Goal: Task Accomplishment & Management: Complete application form

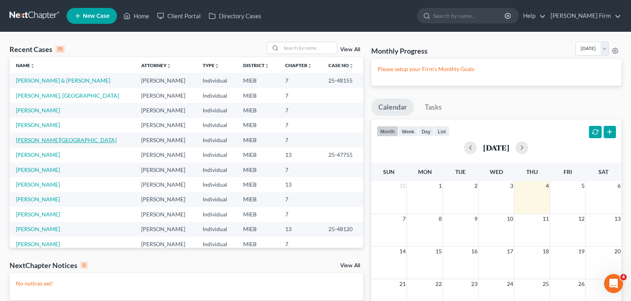
click at [32, 137] on link "[PERSON_NAME][GEOGRAPHIC_DATA]" at bounding box center [66, 139] width 101 height 7
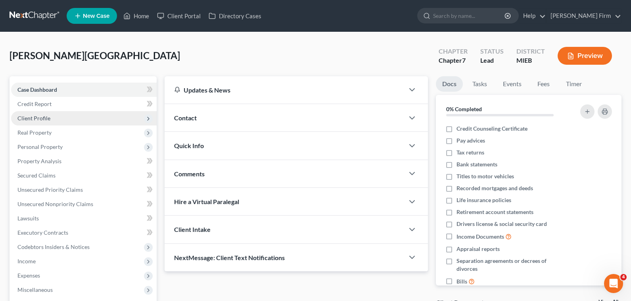
click at [43, 117] on span "Client Profile" at bounding box center [33, 118] width 33 height 7
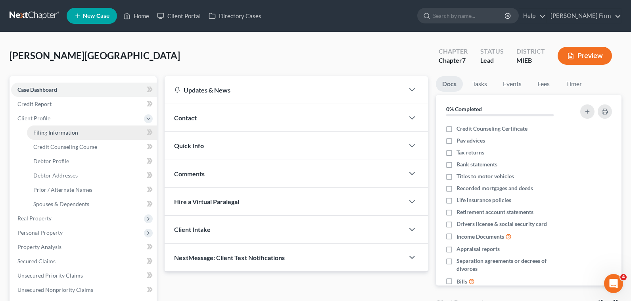
click at [46, 132] on span "Filing Information" at bounding box center [55, 132] width 45 height 7
select select "1"
select select "0"
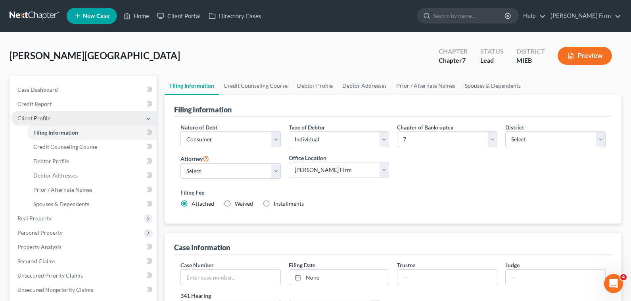
click at [61, 115] on span "Client Profile" at bounding box center [84, 118] width 146 height 14
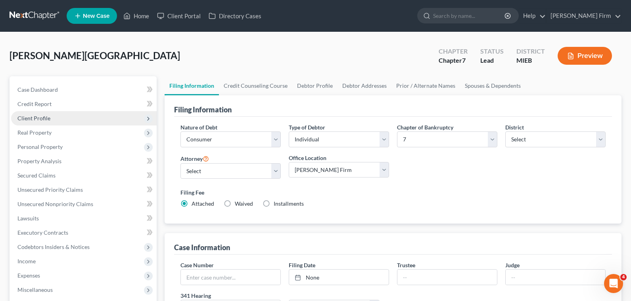
click at [58, 121] on span "Client Profile" at bounding box center [84, 118] width 146 height 14
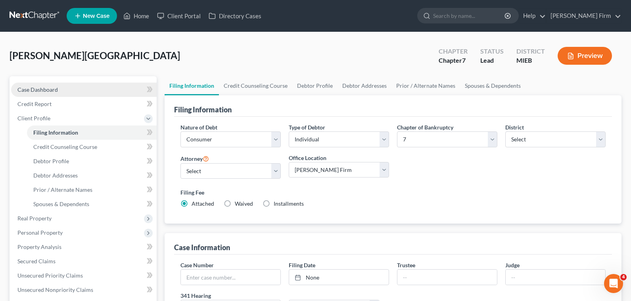
click at [44, 87] on span "Case Dashboard" at bounding box center [37, 89] width 40 height 7
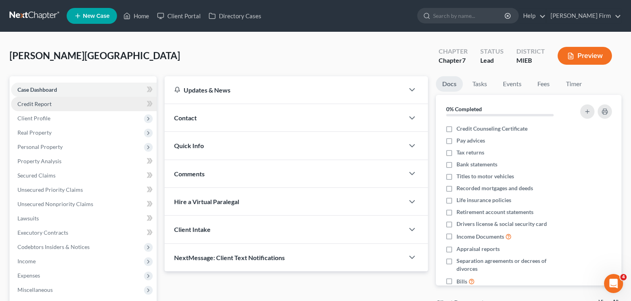
click at [43, 101] on span "Credit Report" at bounding box center [34, 103] width 34 height 7
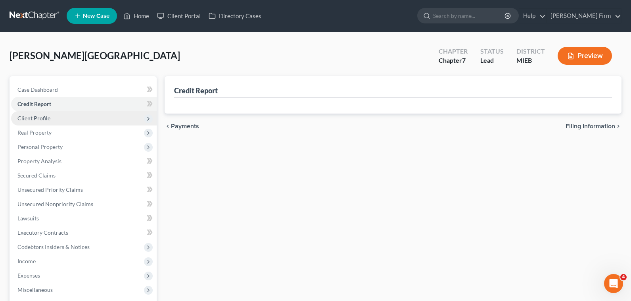
click at [42, 119] on span "Client Profile" at bounding box center [33, 118] width 33 height 7
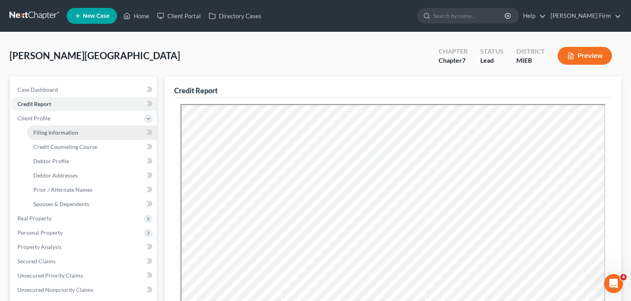
click at [44, 132] on span "Filing Information" at bounding box center [55, 132] width 45 height 7
select select "1"
select select "0"
select select "40"
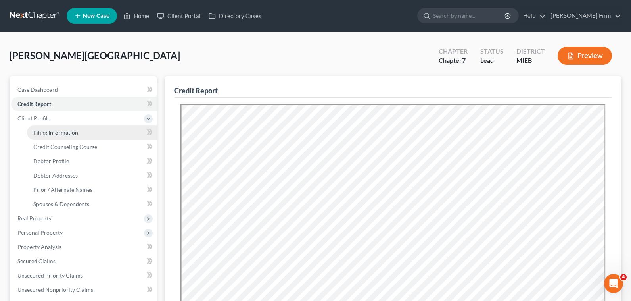
select select "3"
select select "0"
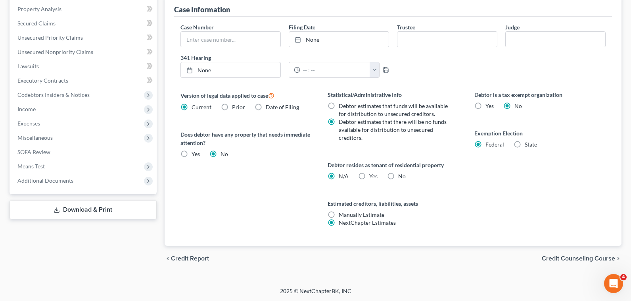
scroll to position [238, 0]
click at [570, 256] on span "Credit Counseling Course" at bounding box center [578, 258] width 73 height 6
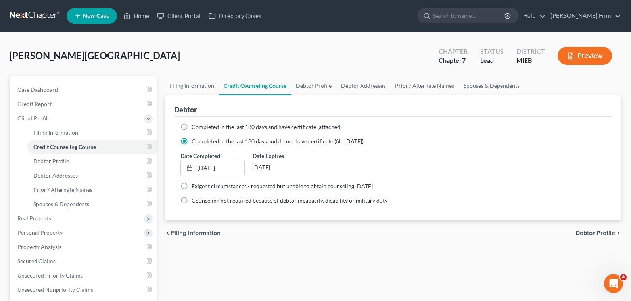
click at [581, 234] on span "Debtor Profile" at bounding box center [596, 233] width 40 height 6
select select "0"
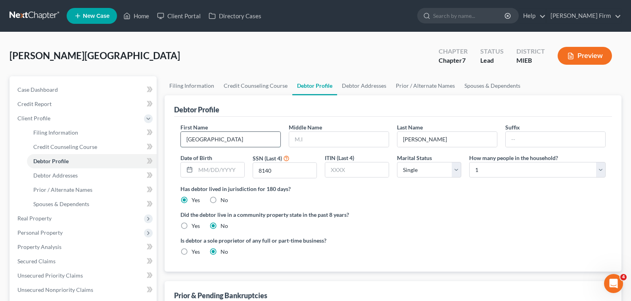
click at [217, 143] on input "[GEOGRAPHIC_DATA]" at bounding box center [231, 139] width 100 height 15
type input "[PERSON_NAME]"
click at [491, 213] on label "Did the debtor live in a community property state in the past 8 years?" at bounding box center [392, 214] width 425 height 8
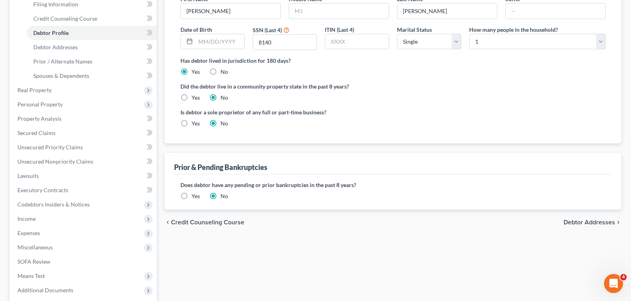
scroll to position [159, 0]
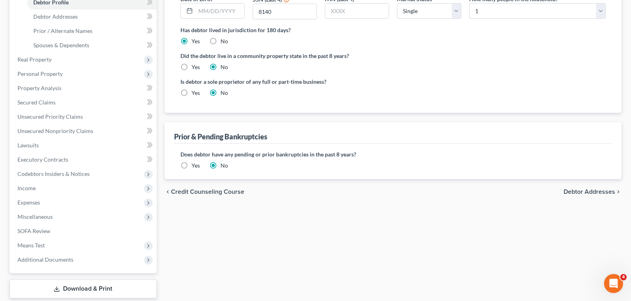
click at [606, 191] on span "Debtor Addresses" at bounding box center [590, 191] width 52 height 6
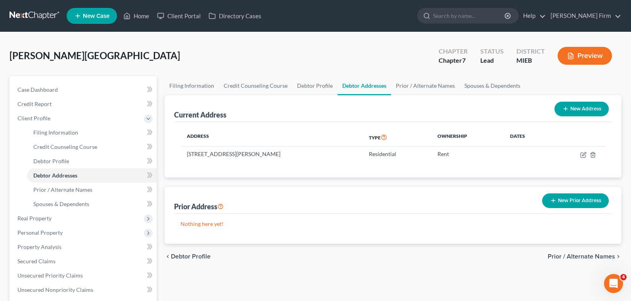
click at [599, 254] on span "Prior / Alternate Names" at bounding box center [581, 256] width 67 height 6
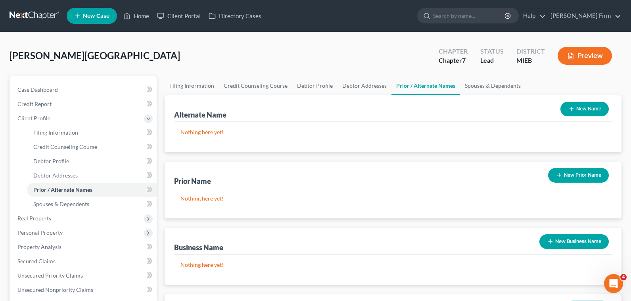
click at [589, 107] on button "New Name" at bounding box center [584, 109] width 48 height 15
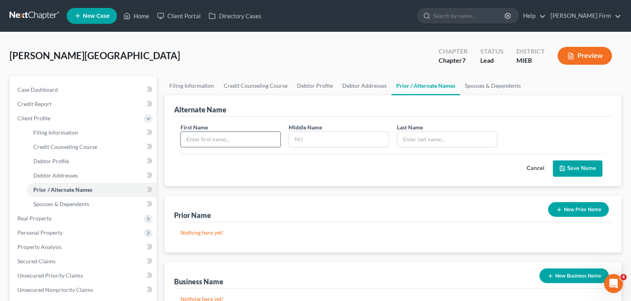
click at [232, 144] on input "text" at bounding box center [231, 139] width 100 height 15
type input "[GEOGRAPHIC_DATA]"
type input "[PERSON_NAME]"
click at [587, 167] on button "Save Name" at bounding box center [578, 168] width 50 height 17
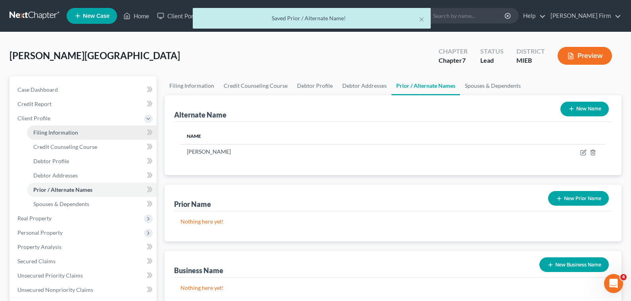
click at [45, 138] on link "Filing Information" at bounding box center [92, 132] width 130 height 14
select select "1"
select select "0"
select select "40"
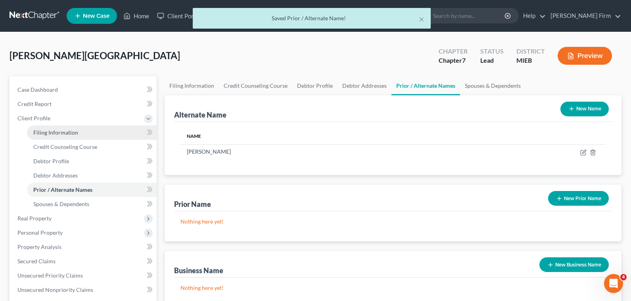
select select "3"
select select "0"
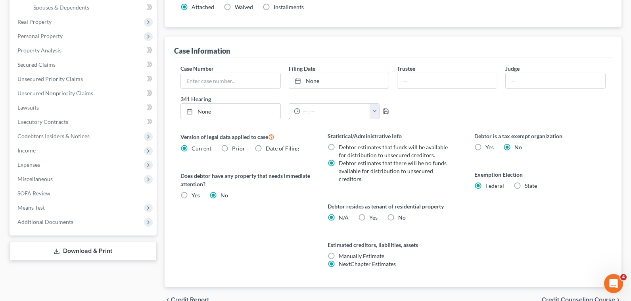
scroll to position [238, 0]
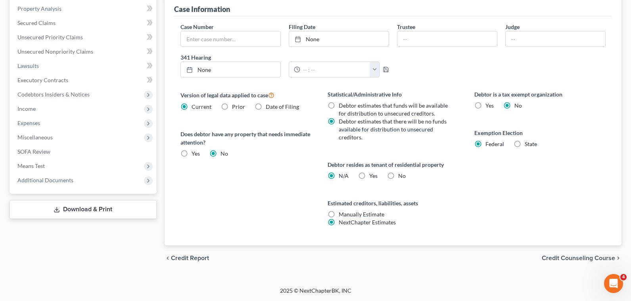
click at [91, 212] on link "Download & Print" at bounding box center [83, 209] width 147 height 19
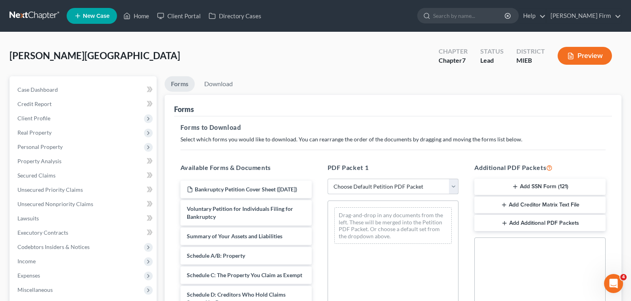
click at [363, 189] on select "Choose Default Petition PDF Packet Complete Bankruptcy Petition (all forms and …" at bounding box center [393, 186] width 131 height 16
select select "0"
click at [328, 178] on select "Choose Default Petition PDF Packet Complete Bankruptcy Petition (all forms and …" at bounding box center [393, 186] width 131 height 16
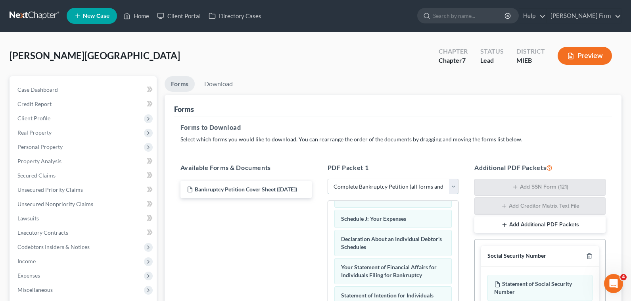
scroll to position [238, 0]
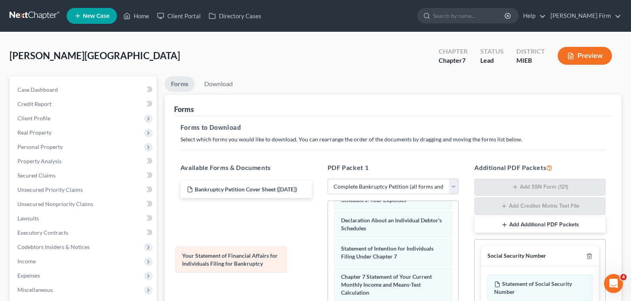
drag, startPoint x: 393, startPoint y: 250, endPoint x: 234, endPoint y: 257, distance: 159.2
click at [328, 257] on div "Your Statement of Financial Affairs for Individuals Filing for Bankruptcy Volun…" at bounding box center [393, 199] width 130 height 472
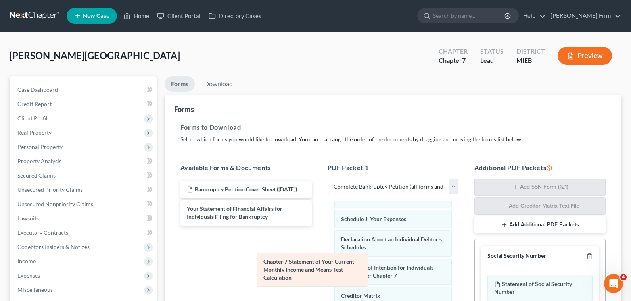
scroll to position [255, 0]
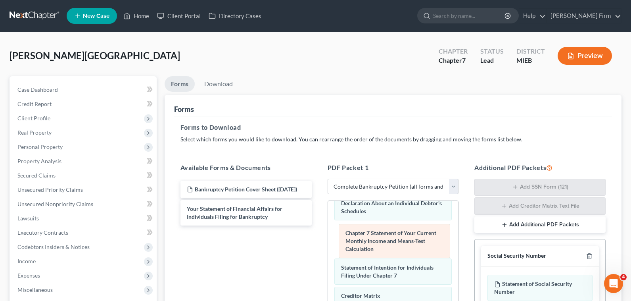
drag, startPoint x: 388, startPoint y: 261, endPoint x: 392, endPoint y: 234, distance: 26.9
click at [392, 234] on div "Chapter 7 Statement of Your Current Monthly Income and Means-Test Calculation V…" at bounding box center [393, 182] width 130 height 472
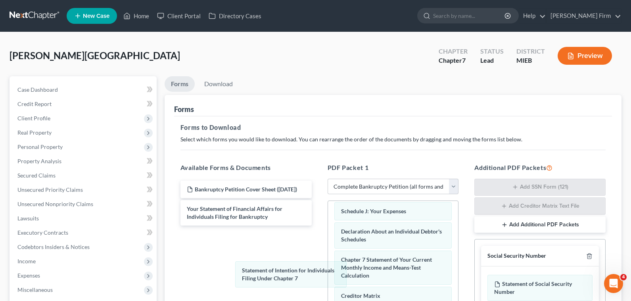
scroll to position [227, 0]
click at [328, 278] on div "Statement of Intention for Individuals Filing Under Chapter 7 Voluntary Petitio…" at bounding box center [393, 196] width 130 height 444
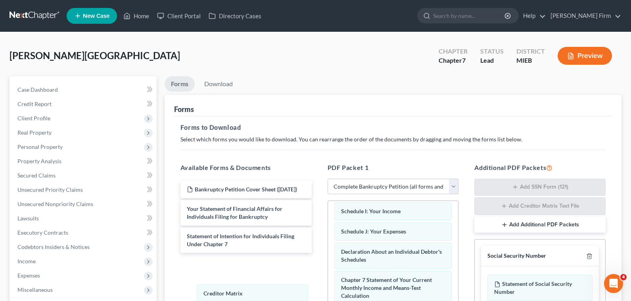
scroll to position [207, 0]
click at [328, 291] on div "Creditor Matrix Voluntary Petition for Individuals Filing for Bankruptcy Summar…" at bounding box center [393, 206] width 130 height 424
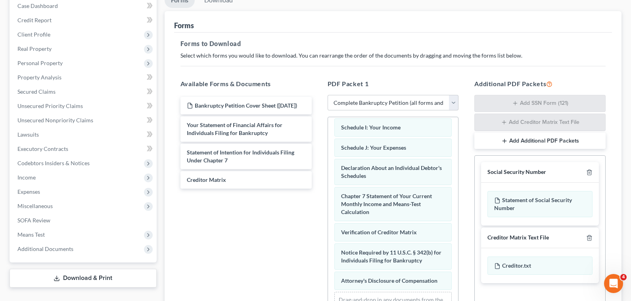
scroll to position [119, 0]
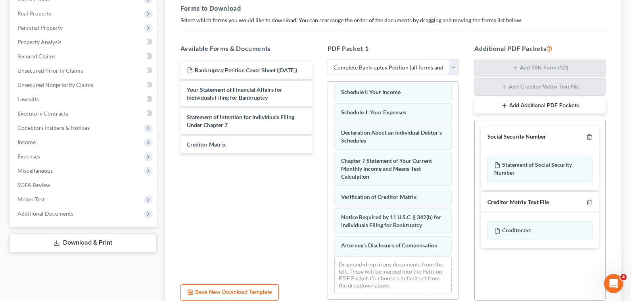
click at [570, 104] on button "Add Additional PDF Packets" at bounding box center [539, 105] width 131 height 17
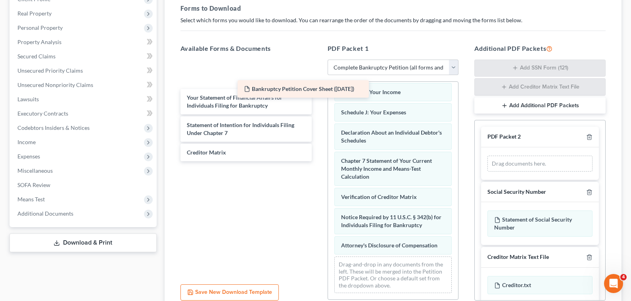
scroll to position [207, 0]
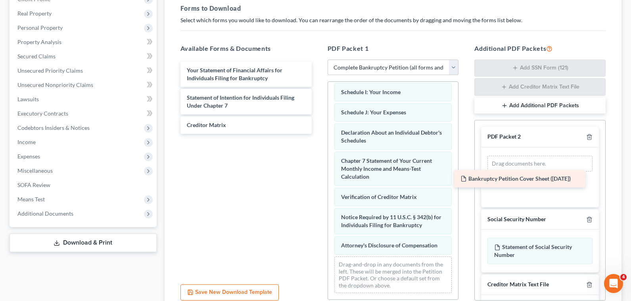
drag, startPoint x: 244, startPoint y: 73, endPoint x: 518, endPoint y: 182, distance: 294.3
click at [318, 134] on div "Bankruptcy Petition Cover Sheet ([DATE]) Bankruptcy Petition Cover Sheet ([DATE…" at bounding box center [246, 97] width 144 height 72
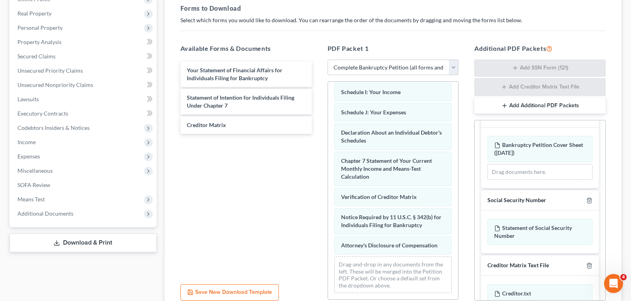
scroll to position [36, 0]
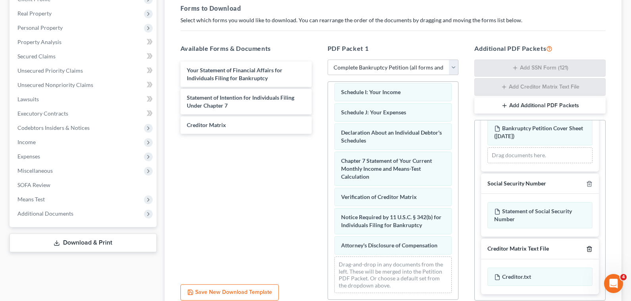
click at [587, 247] on polyline "button" at bounding box center [589, 247] width 5 height 0
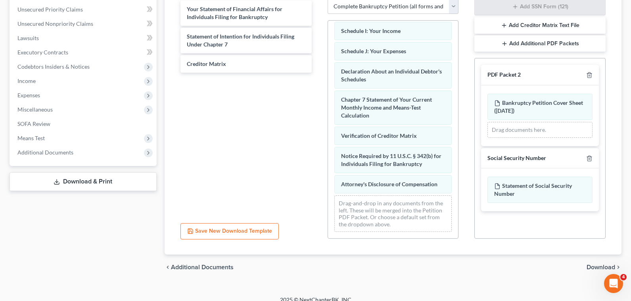
scroll to position [189, 0]
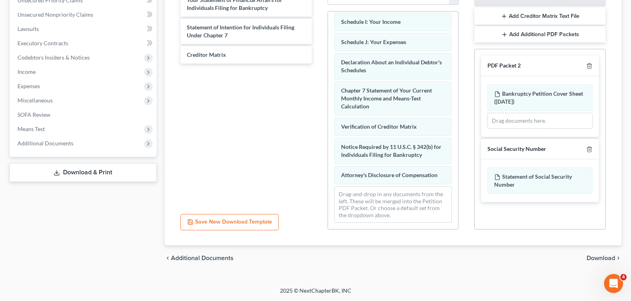
click at [590, 258] on span "Download" at bounding box center [601, 258] width 29 height 6
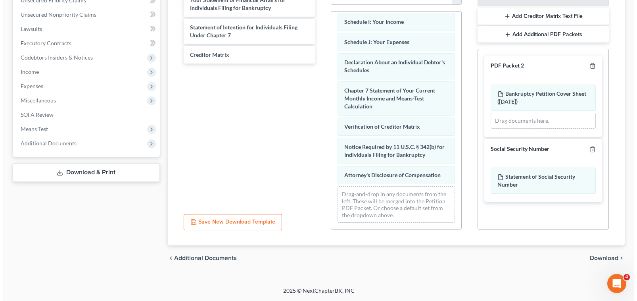
scroll to position [100, 0]
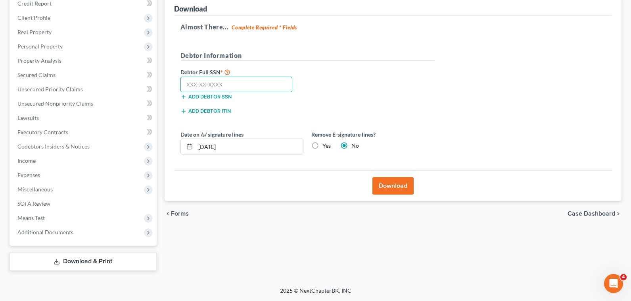
click at [240, 78] on input "text" at bounding box center [236, 85] width 112 height 16
type input "368-82-8140"
click at [390, 183] on button "Download" at bounding box center [392, 185] width 41 height 17
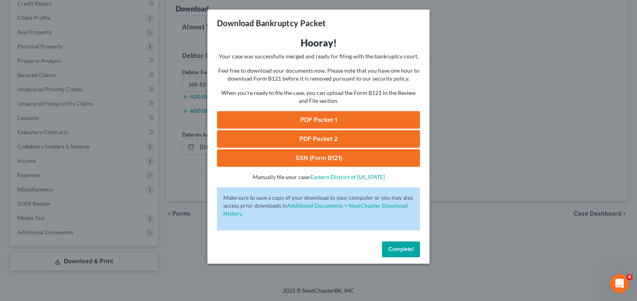
click at [311, 119] on link "PDF Packet 1" at bounding box center [318, 119] width 203 height 17
click at [353, 160] on link "SSN (Form B121)" at bounding box center [318, 157] width 203 height 17
click at [295, 135] on link "PDF Packet 2" at bounding box center [318, 138] width 203 height 17
